Goal: Task Accomplishment & Management: Complete application form

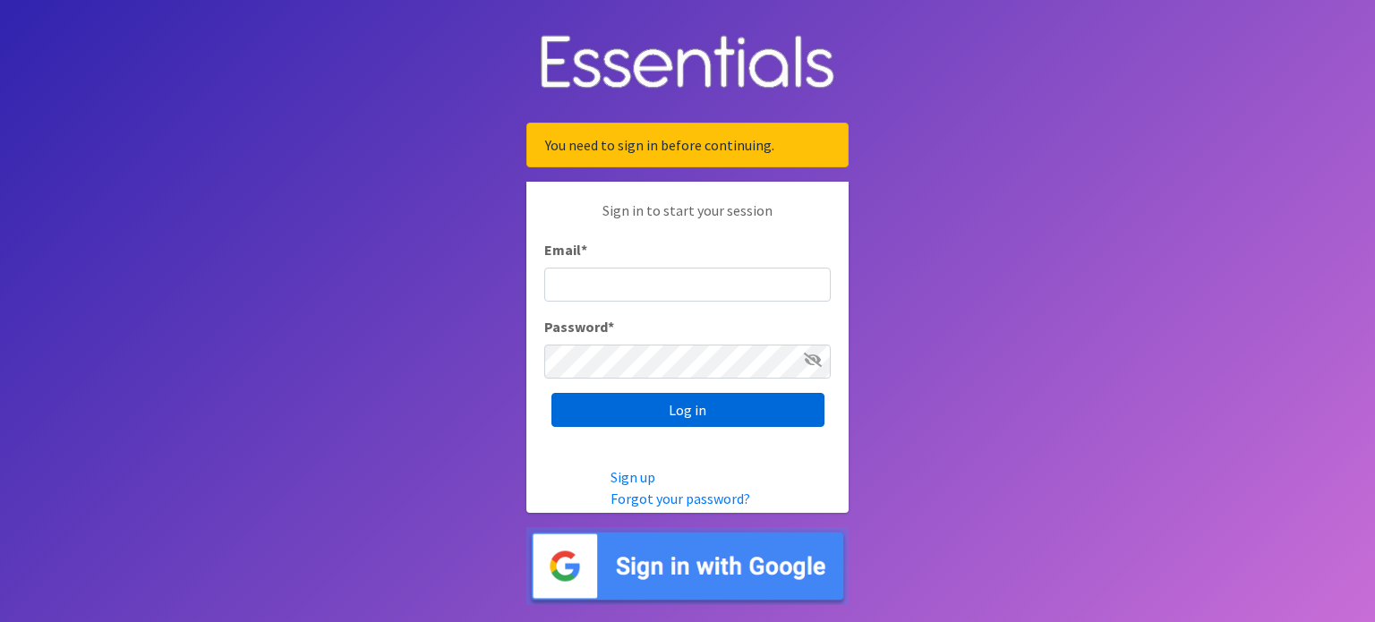
type input "[EMAIL_ADDRESS][DOMAIN_NAME]"
click at [668, 413] on input "Log in" at bounding box center [687, 410] width 273 height 34
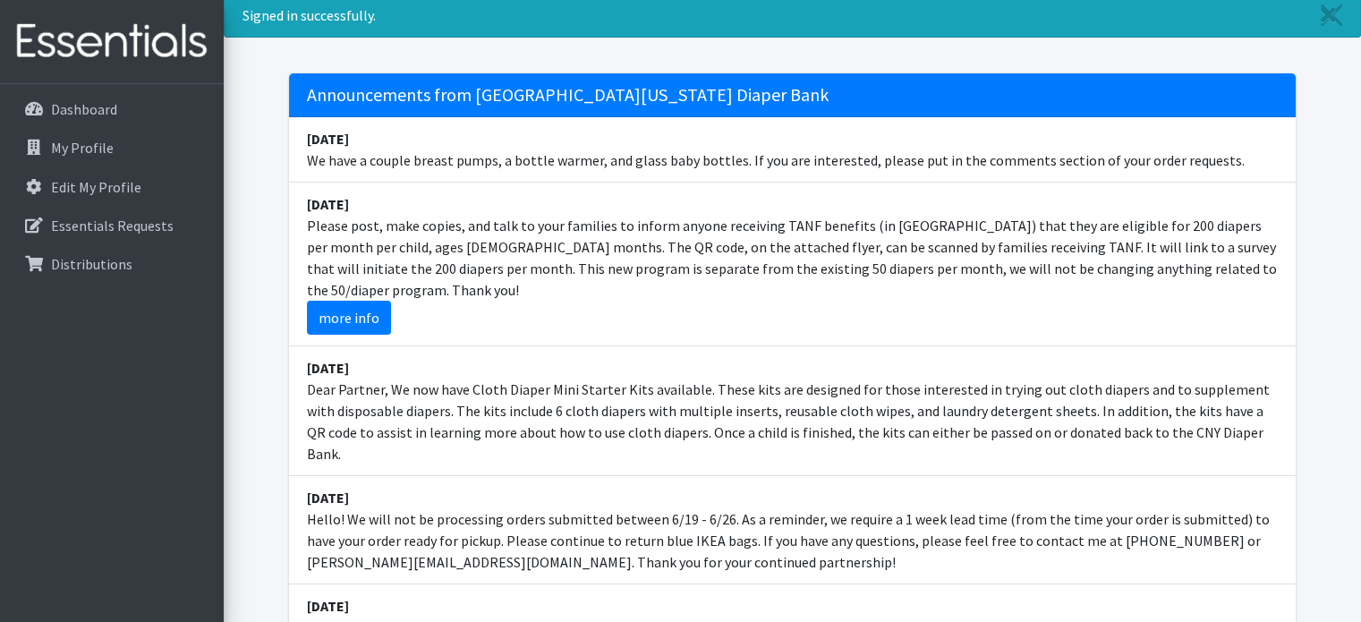
scroll to position [89, 0]
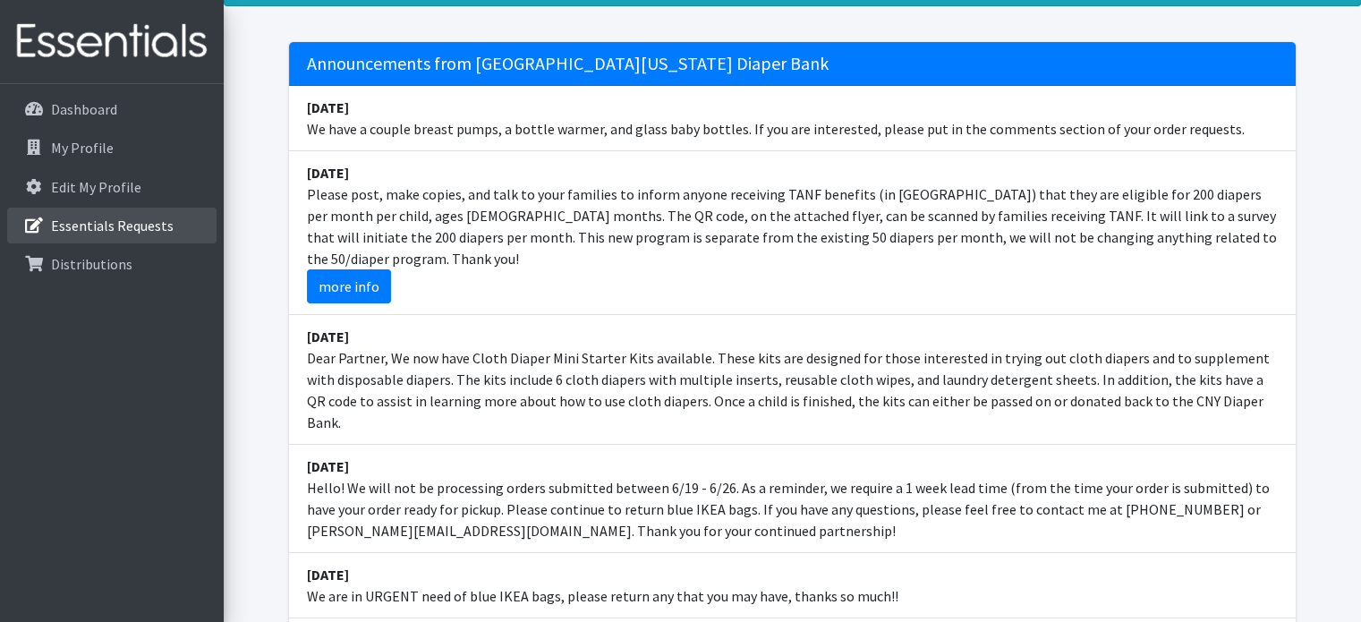
click at [114, 220] on p "Essentials Requests" at bounding box center [112, 226] width 123 height 18
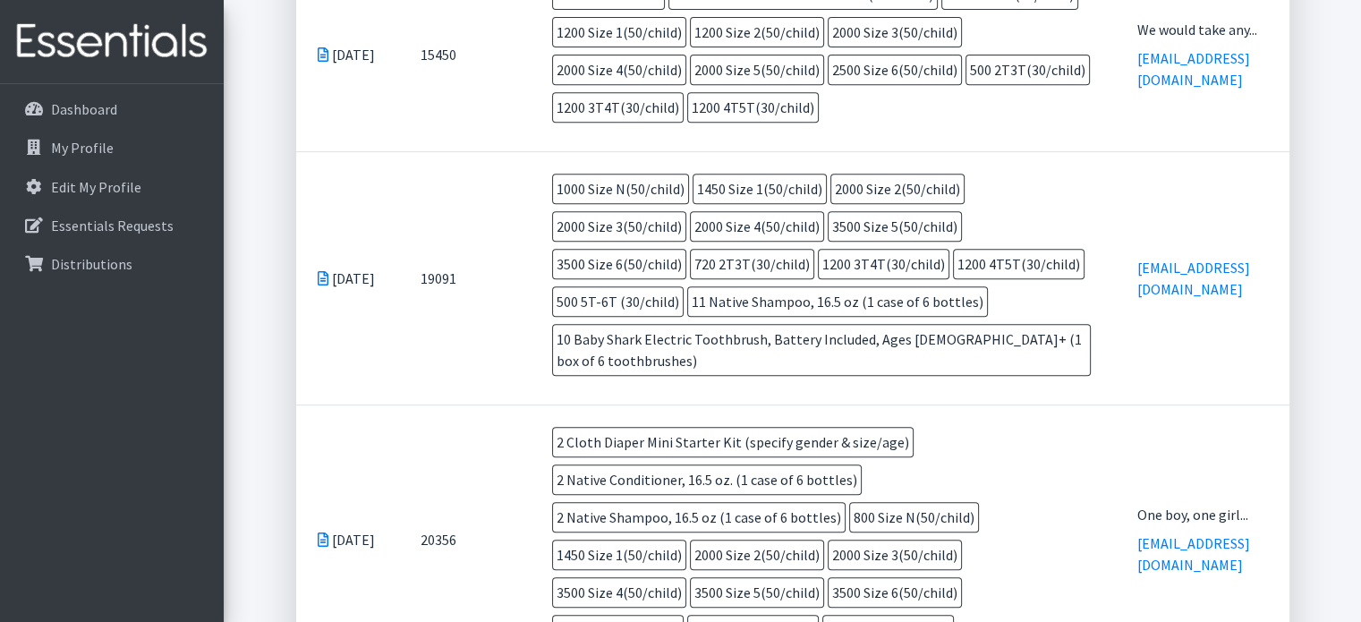
scroll to position [805, 0]
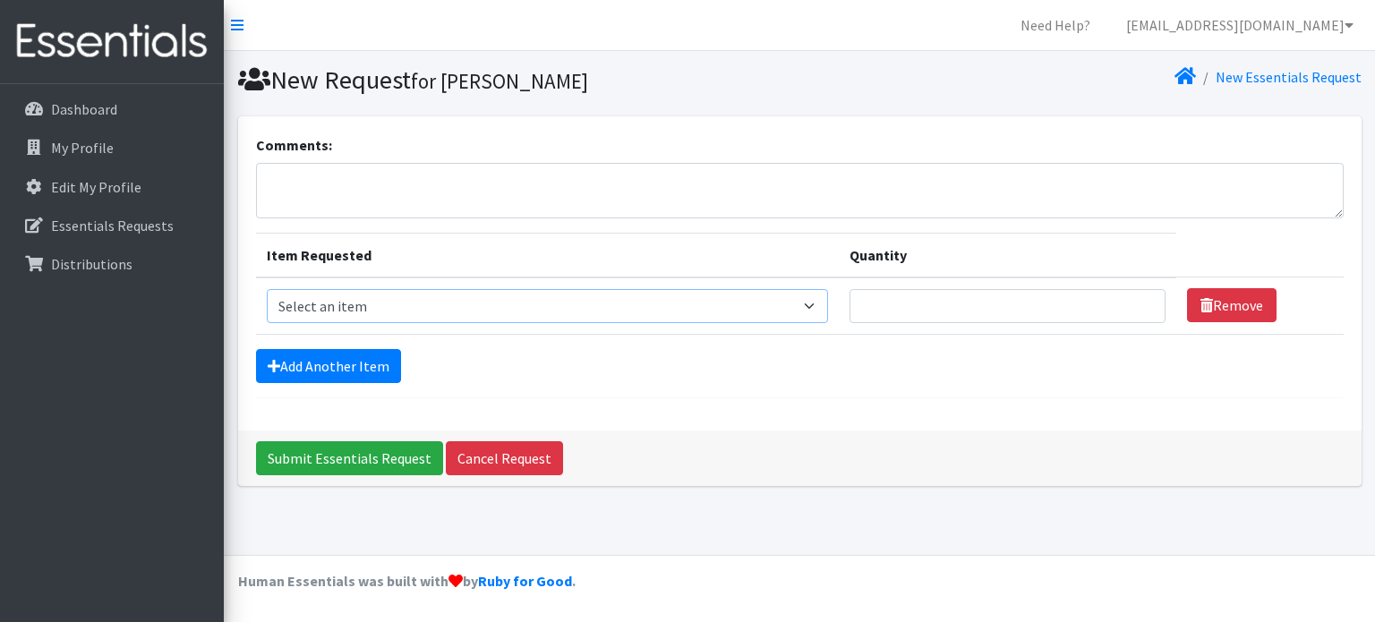
click at [430, 307] on select "Select an item 2T3T(30/child) 3T4T(30/child) 4T5T(30/child) Cloth Diaper Kit (s…" at bounding box center [547, 306] width 561 height 34
select select "961"
click at [267, 289] on select "Select an item 2T3T(30/child) 3T4T(30/child) 4T5T(30/child) Cloth Diaper Kit (s…" at bounding box center [547, 306] width 561 height 34
click at [898, 300] on input "Quantity" at bounding box center [1007, 306] width 316 height 34
type input "500"
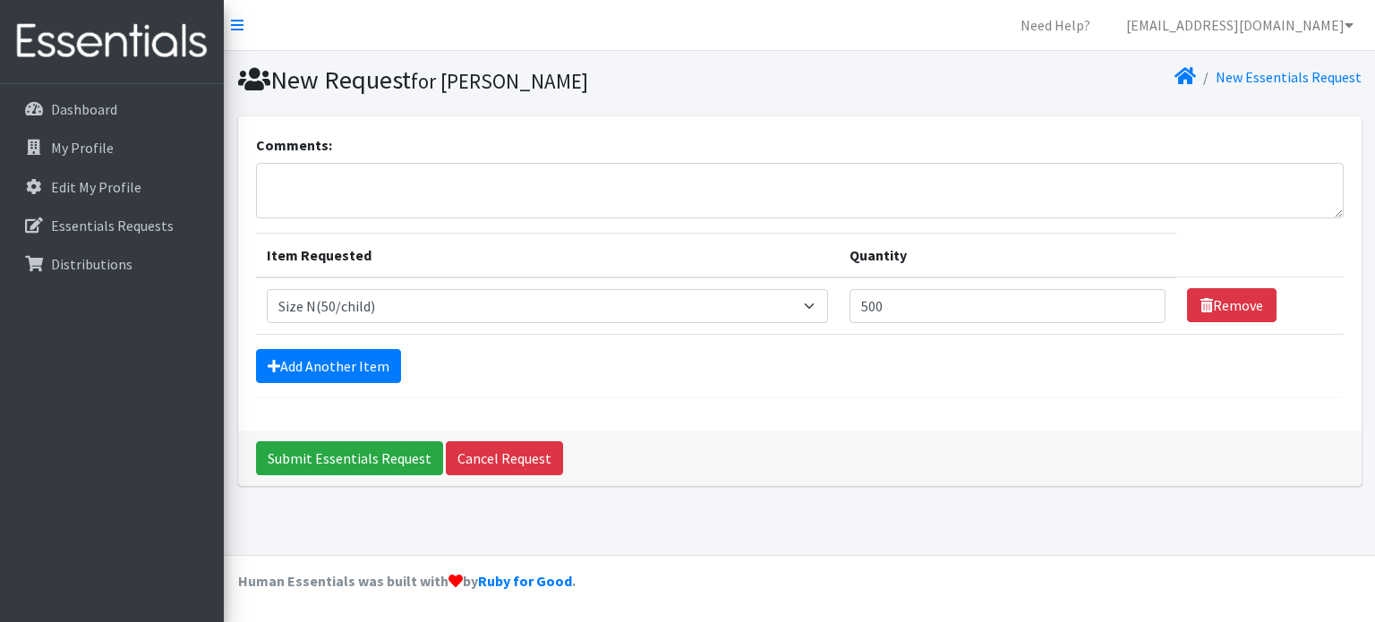
click at [894, 397] on hr at bounding box center [799, 397] width 1087 height 1
click at [358, 366] on link "Add Another Item" at bounding box center [328, 366] width 145 height 34
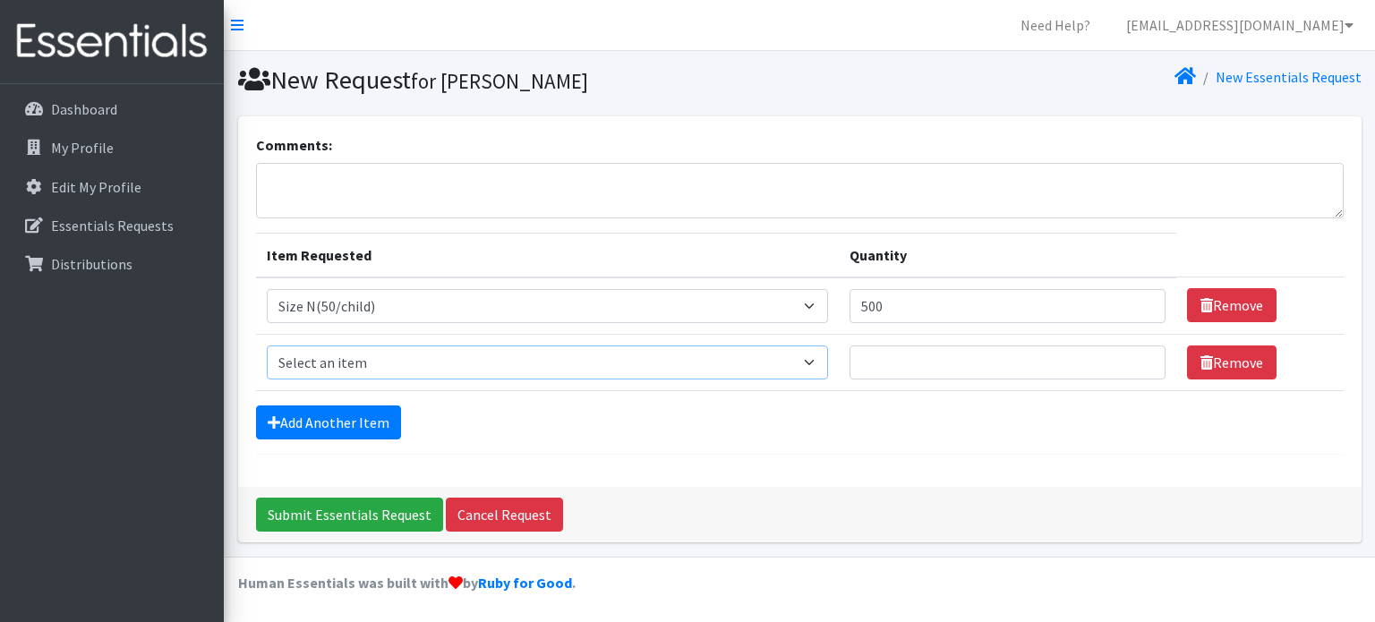
click at [361, 360] on select "Select an item 2T3T(30/child) 3T4T(30/child) 4T5T(30/child) Cloth Diaper Kit (s…" at bounding box center [547, 362] width 561 height 34
select select "964"
click at [267, 345] on select "Select an item 2T3T(30/child) 3T4T(30/child) 4T5T(30/child) Cloth Diaper Kit (s…" at bounding box center [547, 362] width 561 height 34
click at [928, 303] on input "500" at bounding box center [1007, 306] width 316 height 34
click at [1139, 300] on input "501" at bounding box center [1007, 306] width 316 height 34
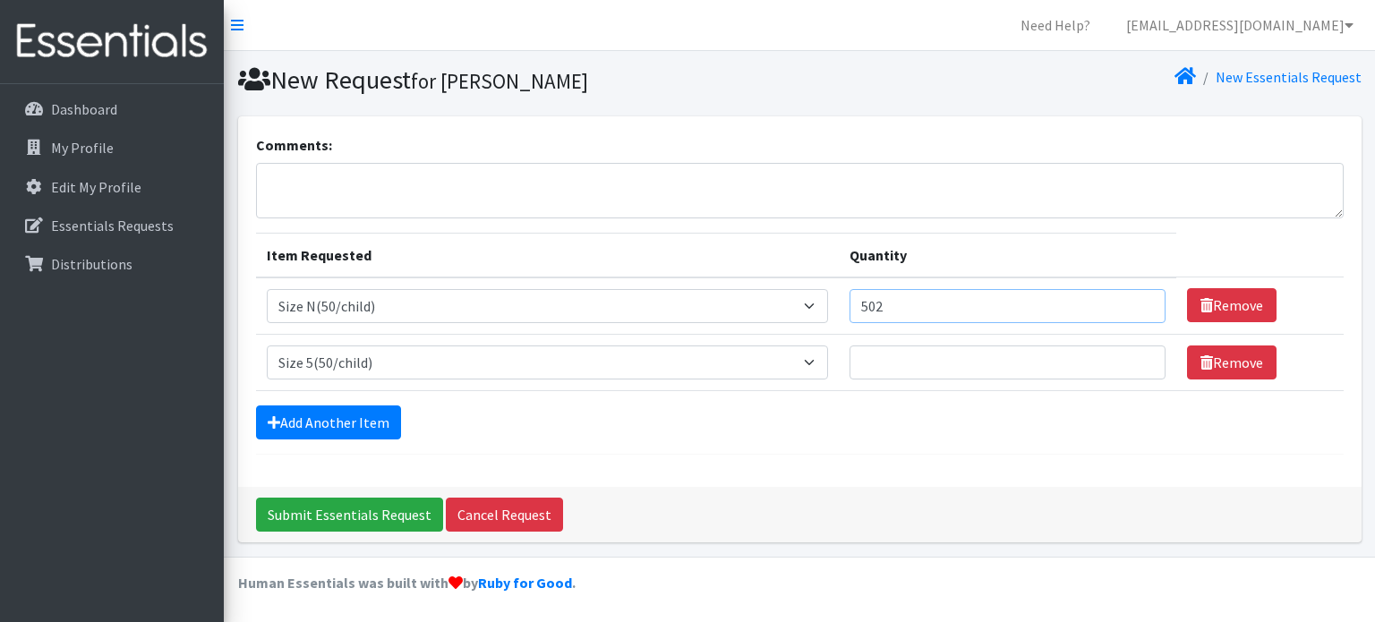
click at [1140, 300] on input "502" at bounding box center [1007, 306] width 316 height 34
click at [1051, 311] on input "502" at bounding box center [1007, 306] width 316 height 34
type input "1000"
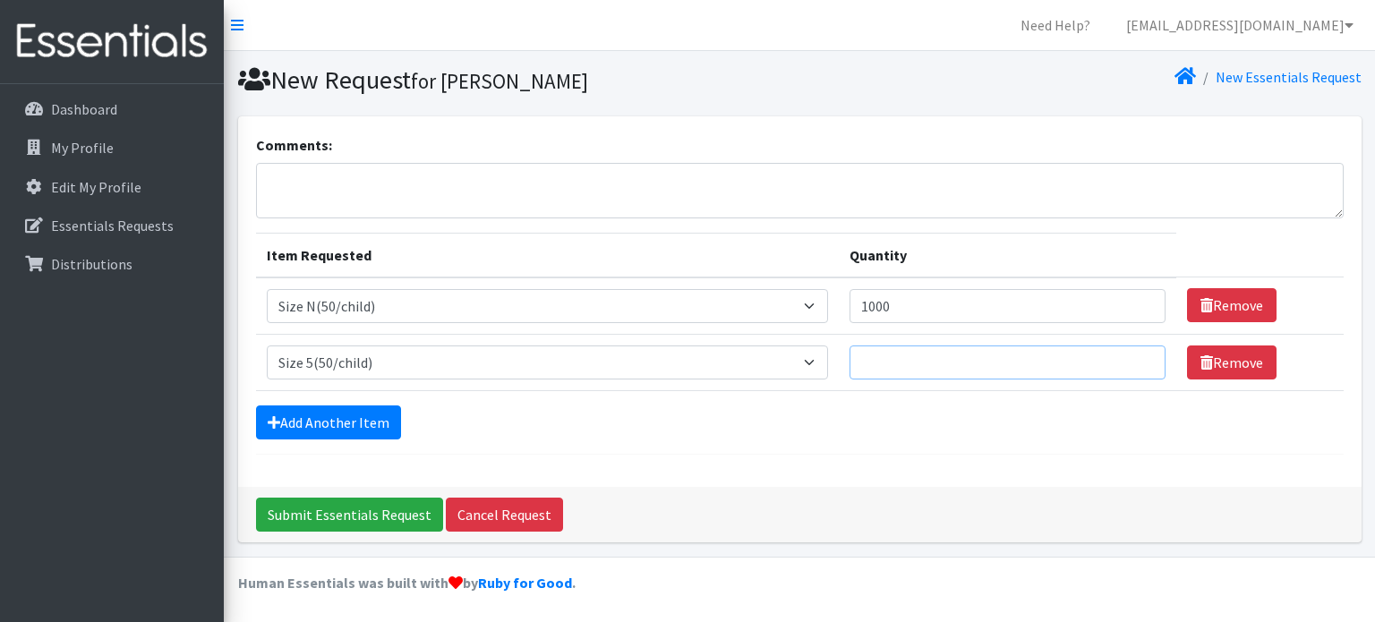
drag, startPoint x: 999, startPoint y: 365, endPoint x: 983, endPoint y: 346, distance: 24.8
click at [999, 365] on input "Quantity" at bounding box center [1007, 362] width 316 height 34
click at [898, 364] on input "Quantity" at bounding box center [1007, 362] width 316 height 34
type input "2000"
click at [319, 421] on link "Add Another Item" at bounding box center [328, 422] width 145 height 34
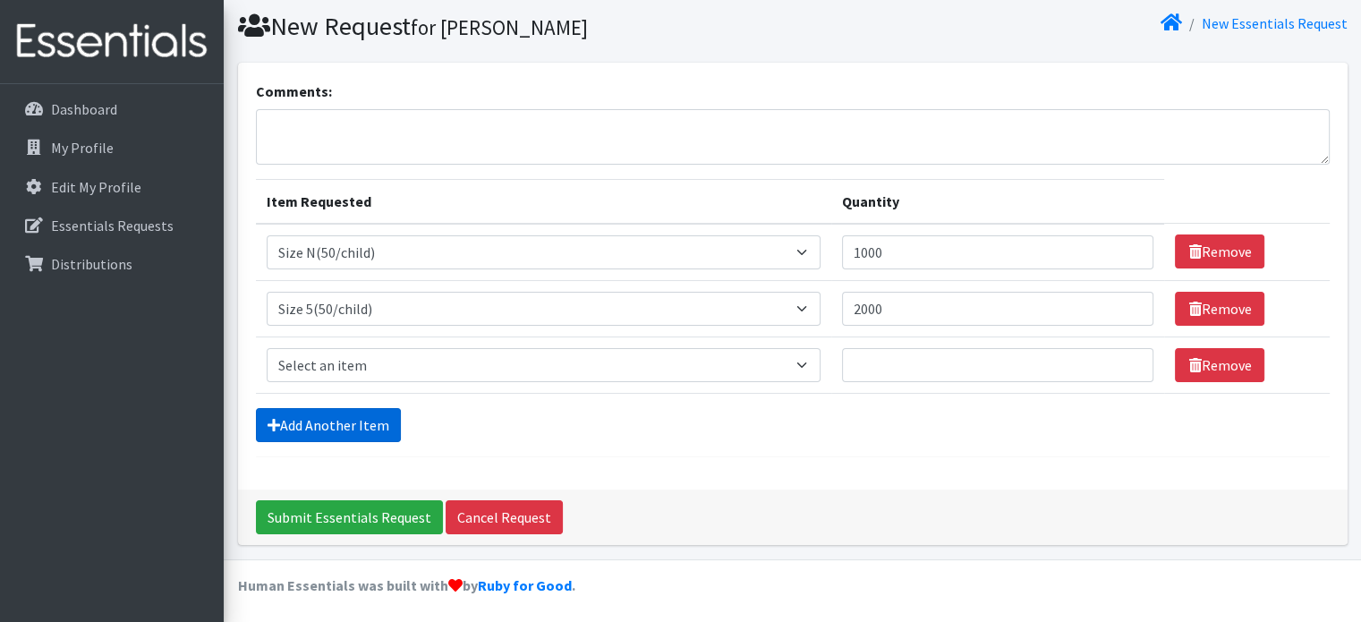
scroll to position [55, 0]
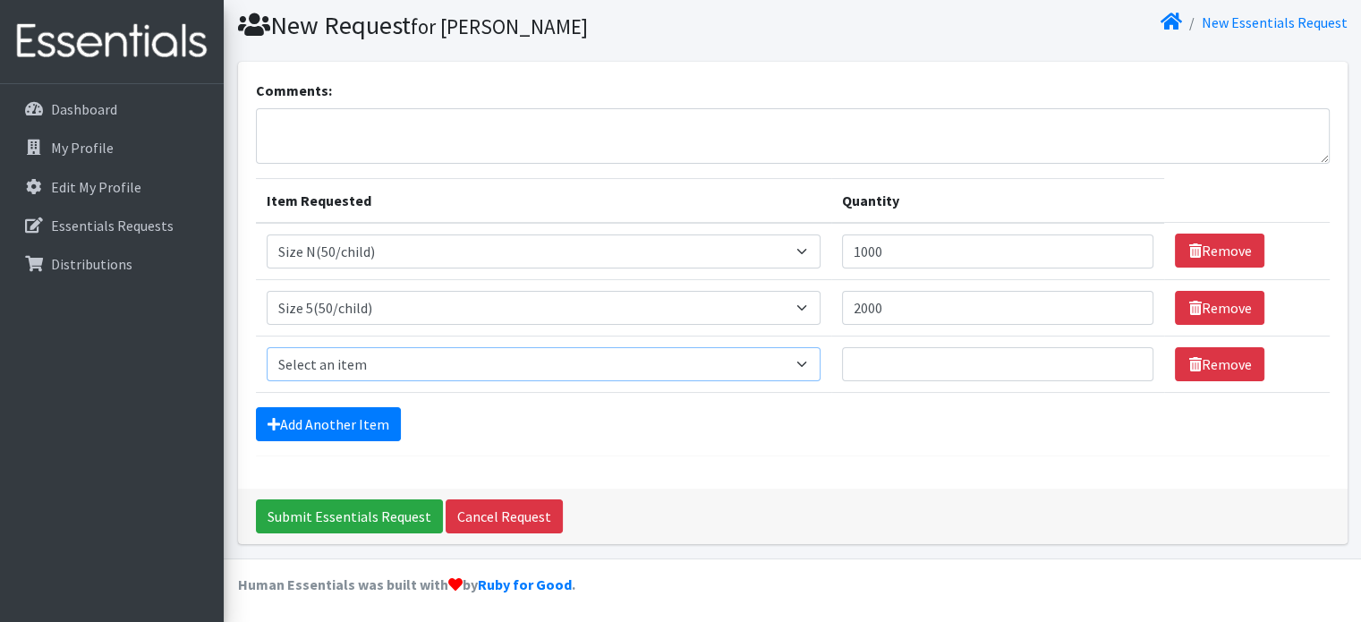
click at [502, 353] on select "Select an item 2T3T(30/child) 3T4T(30/child) 4T5T(30/child) Cloth Diaper Kit (s…" at bounding box center [544, 364] width 554 height 34
select select "966"
click at [267, 347] on select "Select an item 2T3T(30/child) 3T4T(30/child) 4T5T(30/child) Cloth Diaper Kit (s…" at bounding box center [544, 364] width 554 height 34
click at [884, 350] on input "Quantity" at bounding box center [998, 364] width 312 height 34
type input "2500"
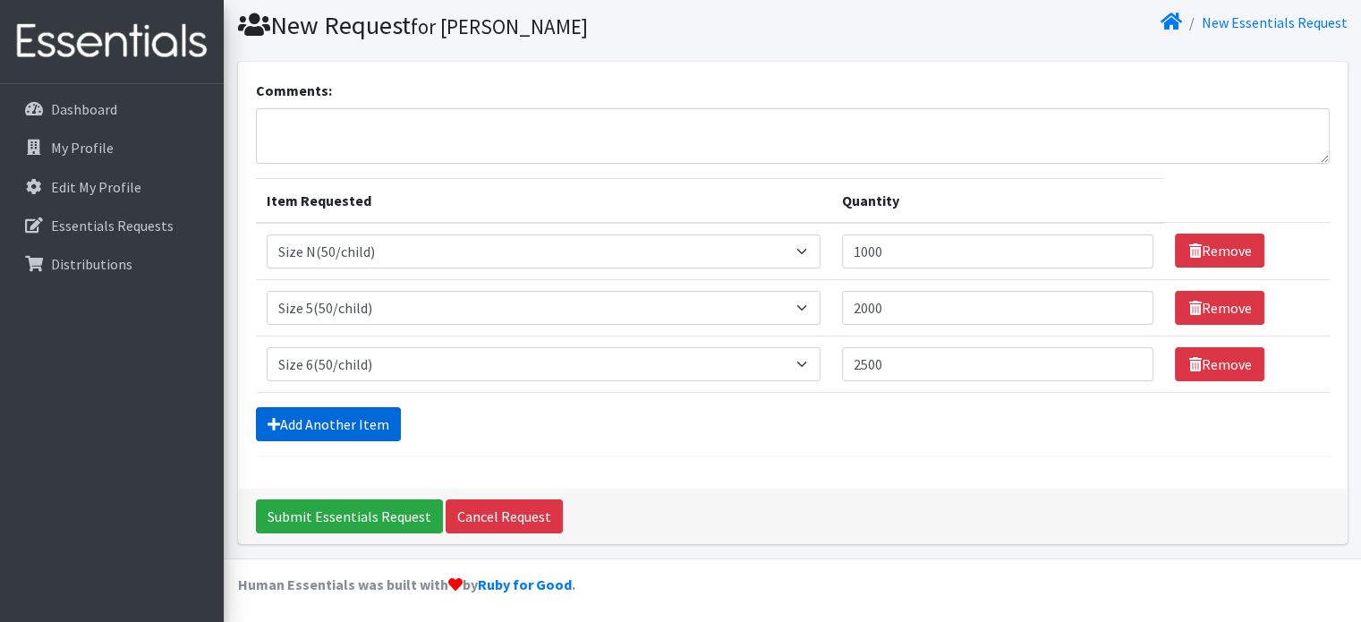
click at [313, 431] on link "Add Another Item" at bounding box center [328, 424] width 145 height 34
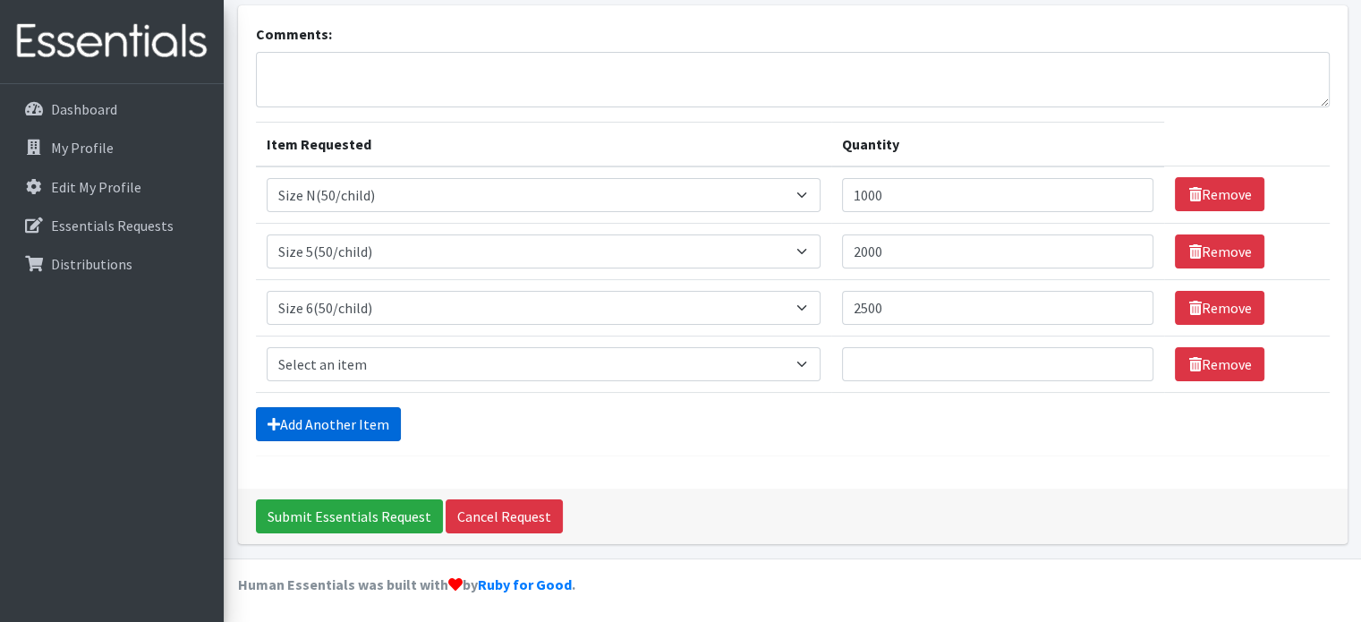
scroll to position [111, 0]
click at [364, 356] on select "Select an item 2T3T(30/child) 3T4T(30/child) 4T5T(30/child) Cloth Diaper Kit (s…" at bounding box center [544, 364] width 554 height 34
click at [819, 444] on form "Comments: Item Requested Quantity Item Requested Select an item 2T3T(30/child) …" at bounding box center [793, 239] width 1074 height 433
click at [396, 357] on select "Select an item 2T3T(30/child) 3T4T(30/child) 4T5T(30/child) Cloth Diaper Kit (s…" at bounding box center [544, 364] width 554 height 34
click at [626, 455] on hr at bounding box center [793, 455] width 1074 height 1
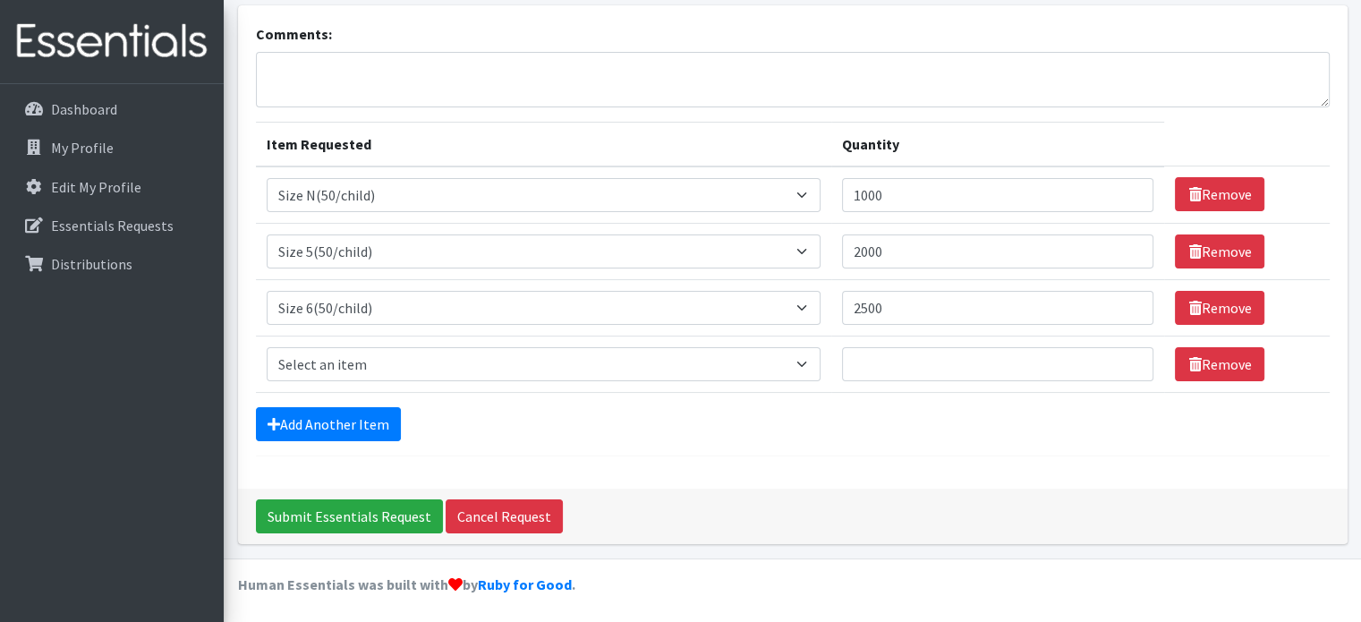
scroll to position [0, 0]
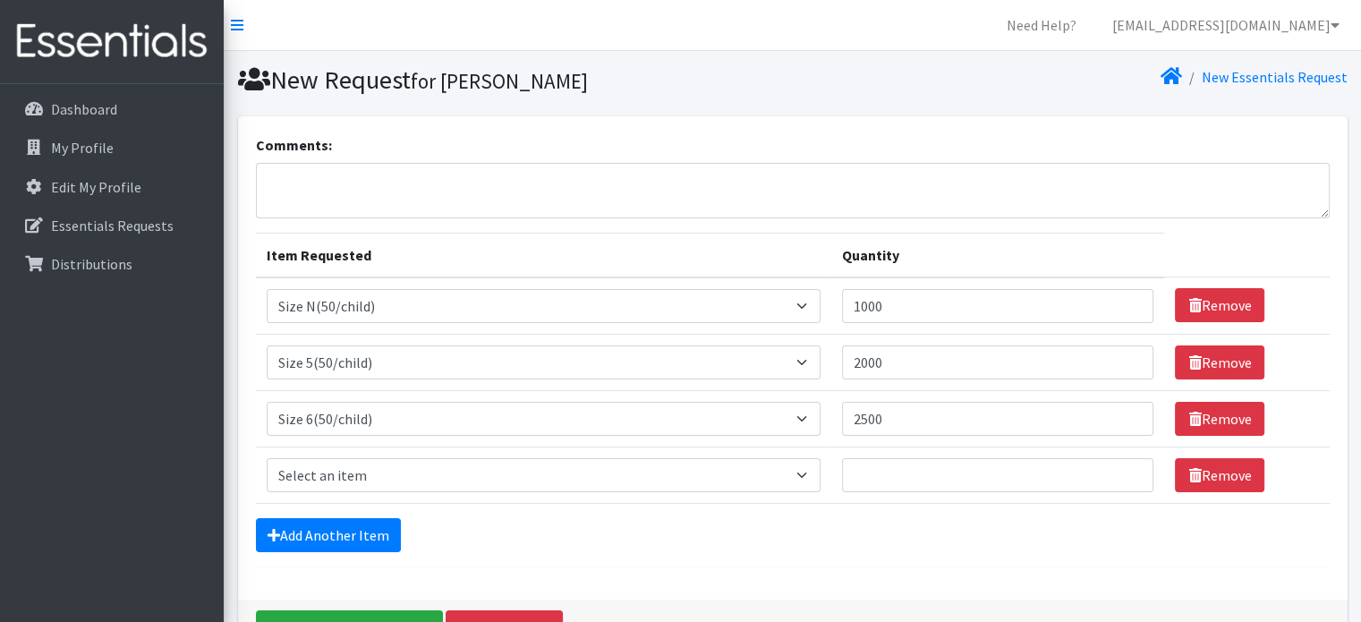
click at [858, 571] on div "Comments: Item Requested Quantity Item Requested Select an item 2T3T(30/child) …" at bounding box center [793, 357] width 1110 height 483
click at [634, 525] on div "Add Another Item" at bounding box center [793, 535] width 1074 height 34
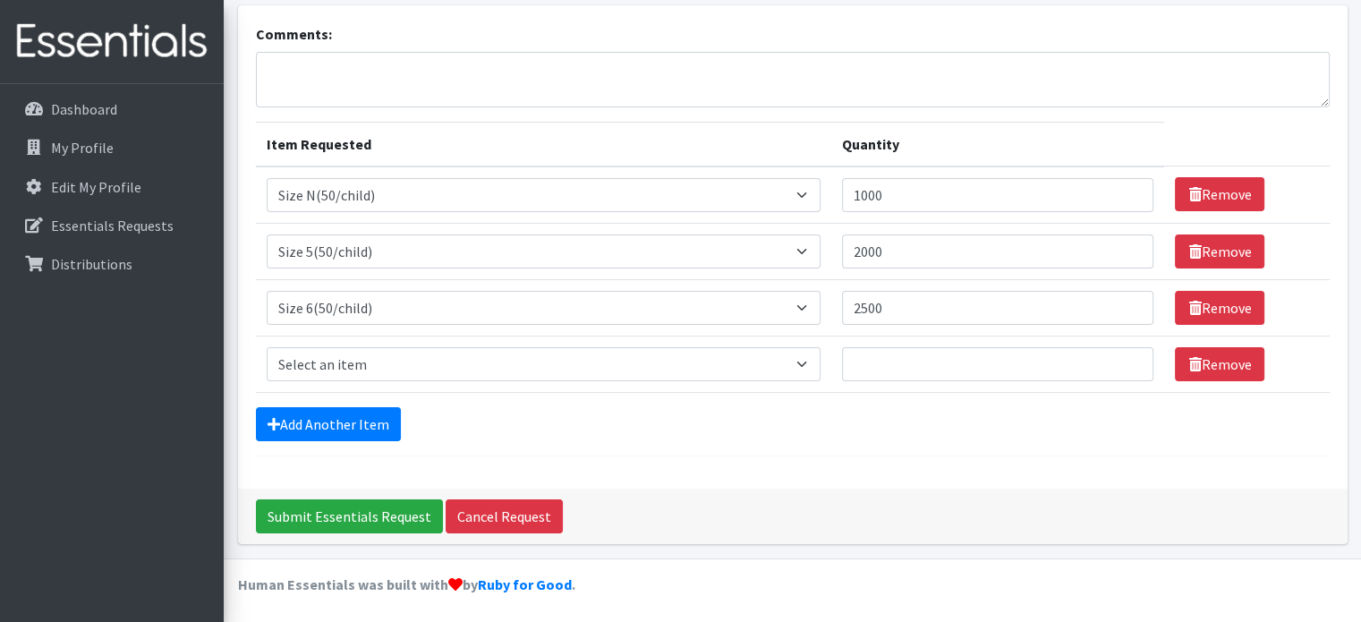
scroll to position [111, 0]
click at [332, 515] on input "Submit Essentials Request" at bounding box center [349, 516] width 187 height 34
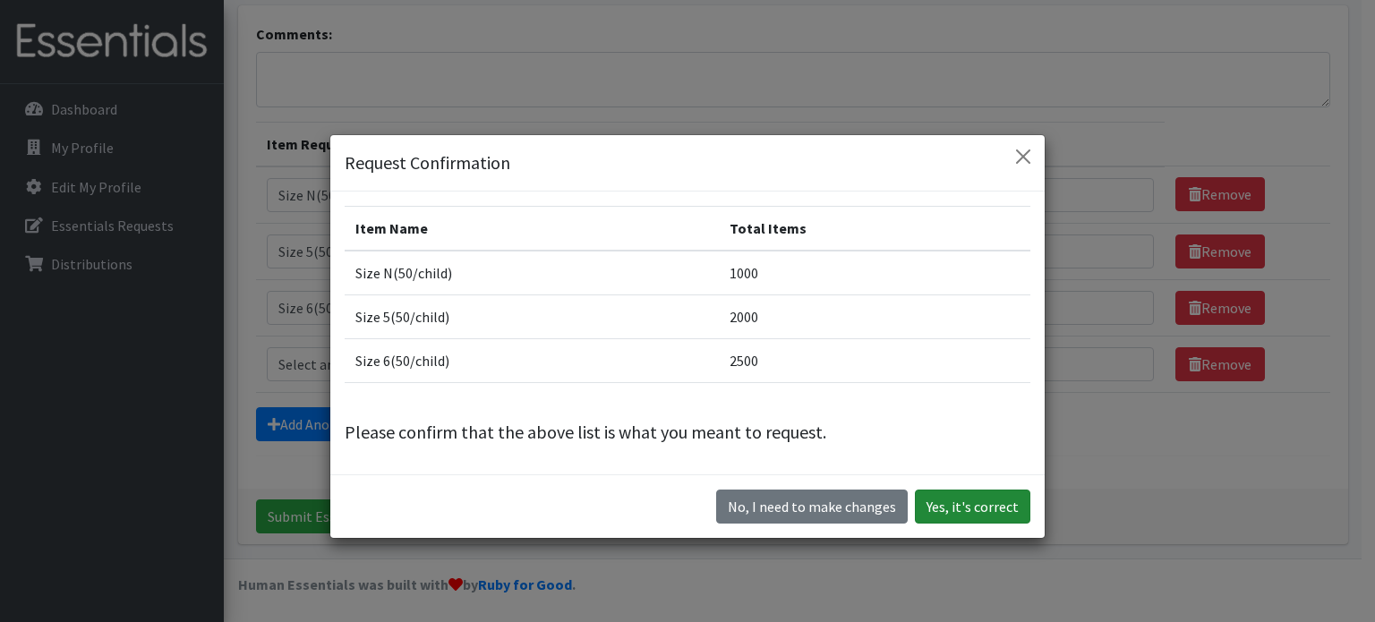
click at [976, 506] on button "Yes, it's correct" at bounding box center [972, 506] width 115 height 34
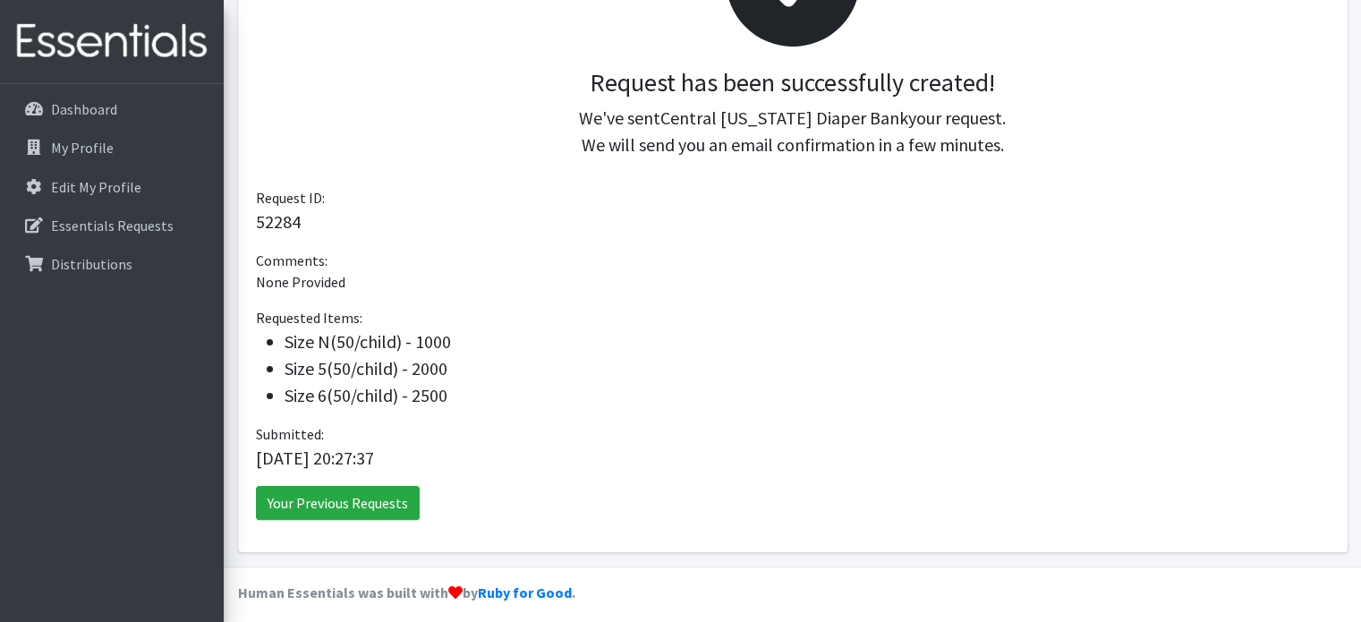
scroll to position [369, 0]
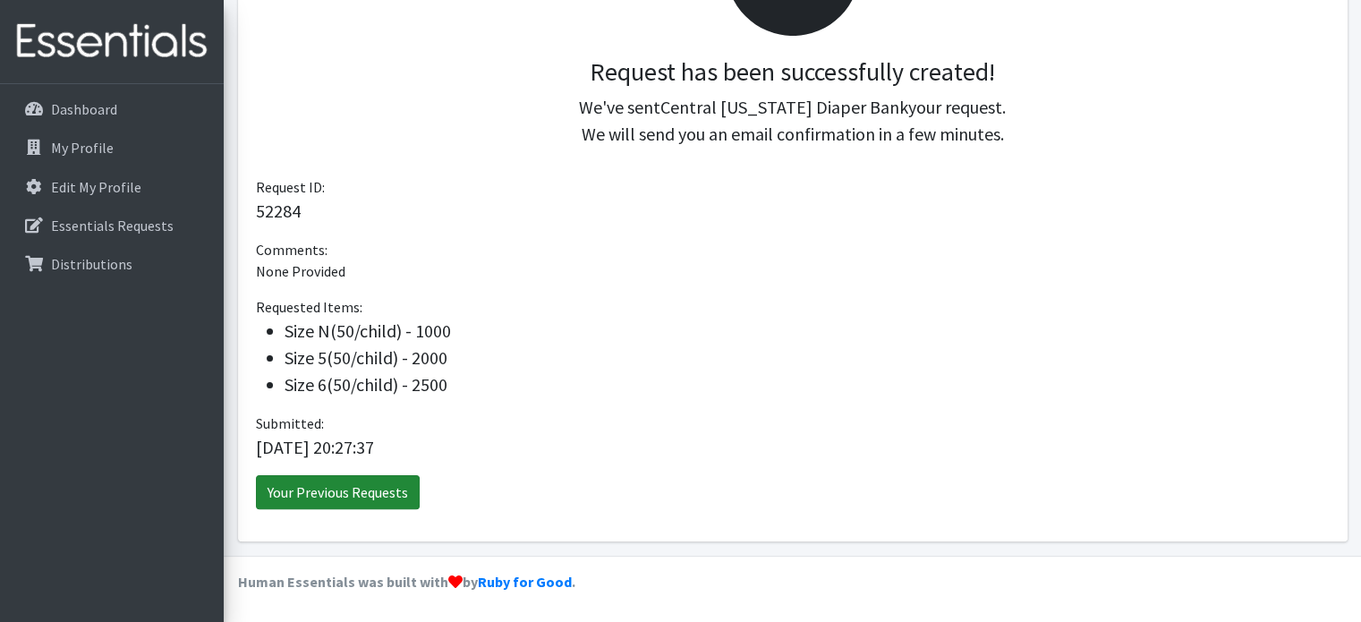
click at [322, 504] on link "Your Previous Requests" at bounding box center [338, 492] width 164 height 34
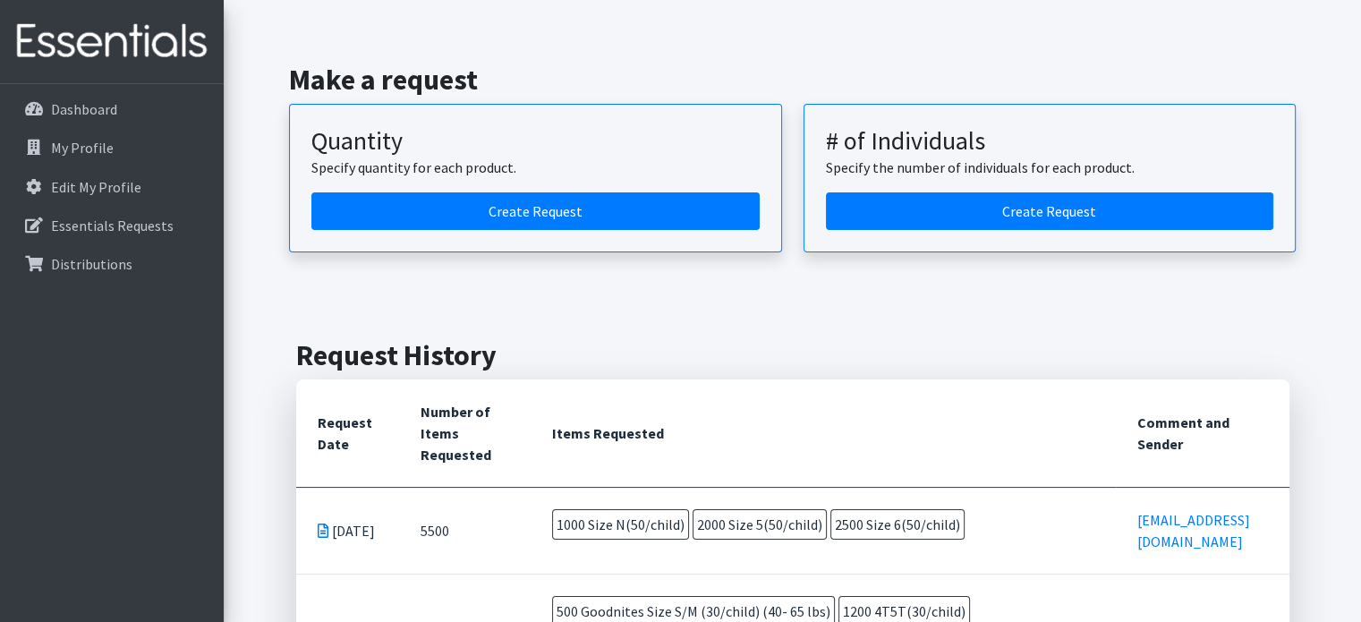
scroll to position [268, 0]
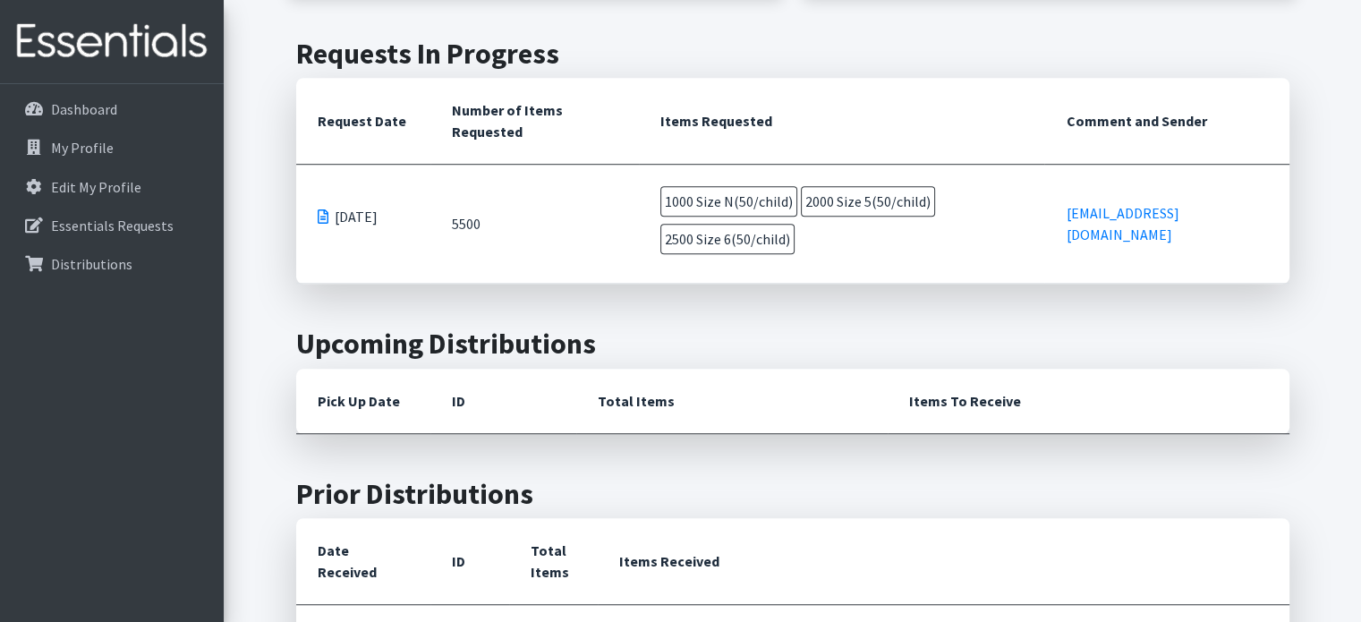
scroll to position [1253, 0]
